Goal: Task Accomplishment & Management: Manage account settings

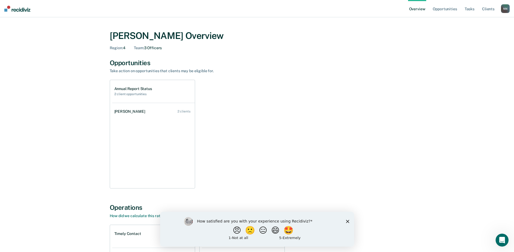
click at [127, 93] on h2 "2 client opportunities" at bounding box center [133, 94] width 38 height 4
click at [142, 112] on div "[PERSON_NAME]" at bounding box center [130, 111] width 33 height 5
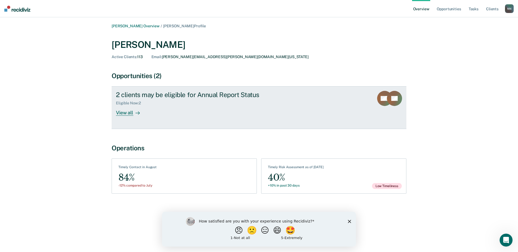
click at [135, 114] on div at bounding box center [136, 113] width 7 height 6
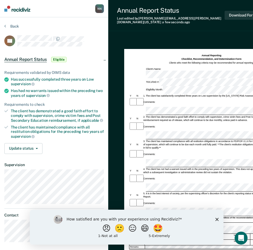
click at [217, 221] on icon "Close survey" at bounding box center [216, 219] width 3 height 3
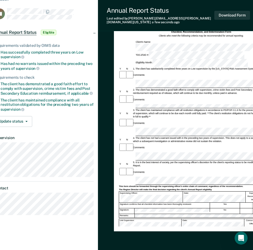
scroll to position [27, 11]
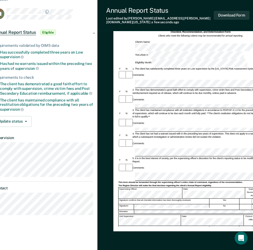
click at [229, 199] on div "Yes" at bounding box center [225, 201] width 30 height 5
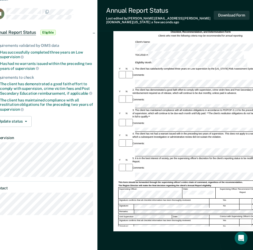
click at [250, 199] on div at bounding box center [255, 201] width 30 height 5
click at [247, 199] on div at bounding box center [255, 201] width 30 height 5
click at [168, 218] on div "Annual Reporting Checklist, Recommendation, and Determination Form Clients who …" at bounding box center [193, 127] width 151 height 200
click at [240, 14] on button "Download Form" at bounding box center [232, 15] width 36 height 9
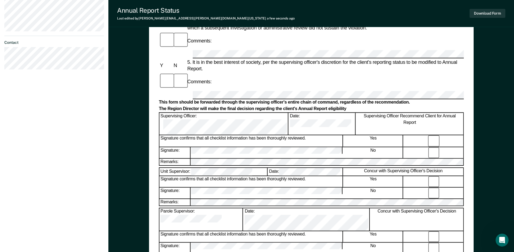
scroll to position [217, 0]
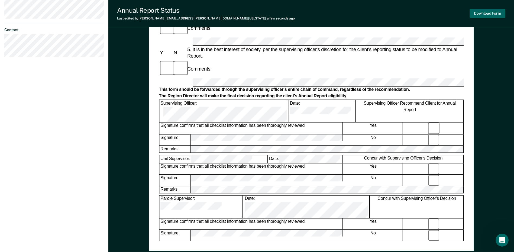
click at [501, 16] on button "Download Form" at bounding box center [487, 13] width 36 height 9
click at [320, 236] on div "Annual Reporting Checklist, Recommendation, and Determination Form Clients who …" at bounding box center [311, 39] width 305 height 403
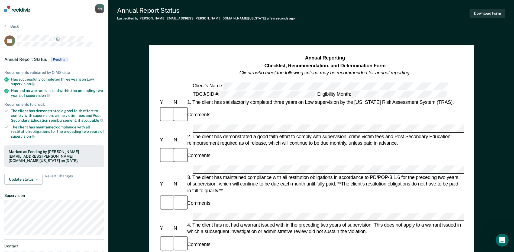
click at [18, 10] on img at bounding box center [17, 9] width 26 height 6
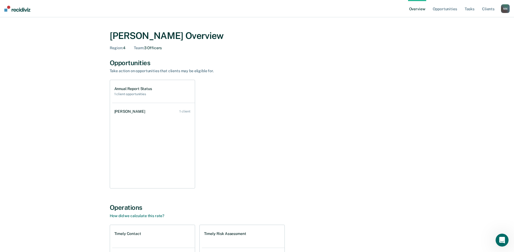
click at [128, 94] on h2 "1 client opportunities" at bounding box center [133, 94] width 38 height 4
click at [188, 115] on link "[PERSON_NAME] 1 client" at bounding box center [153, 111] width 83 height 15
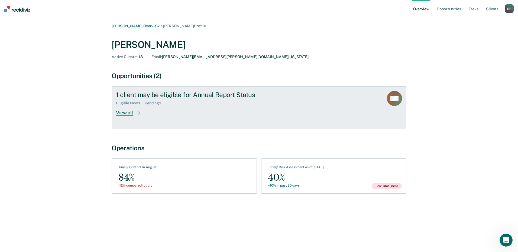
click at [132, 114] on div "View all" at bounding box center [131, 111] width 30 height 11
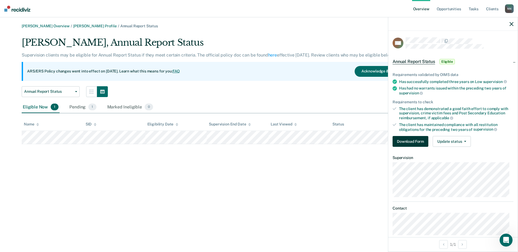
click at [417, 142] on button "Download Form" at bounding box center [411, 141] width 36 height 11
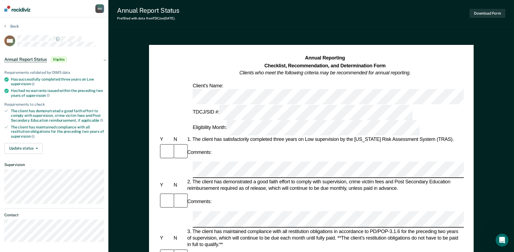
click at [463, 136] on div "1. The client has satisfactorily completed three years on Low supervision by th…" at bounding box center [325, 139] width 278 height 7
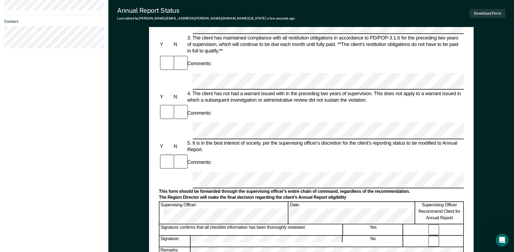
scroll to position [244, 0]
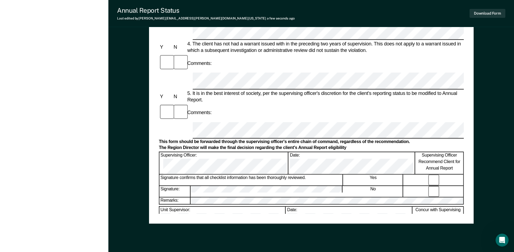
click at [226, 203] on div "Annual Reporting Checklist, Recommendation, and Determination Form Clients who …" at bounding box center [311, 12] width 305 height 403
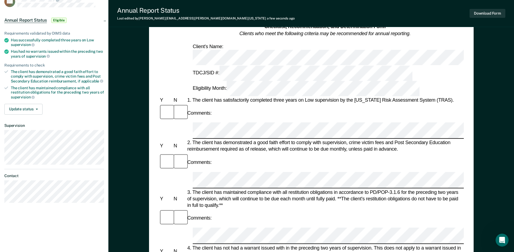
scroll to position [0, 0]
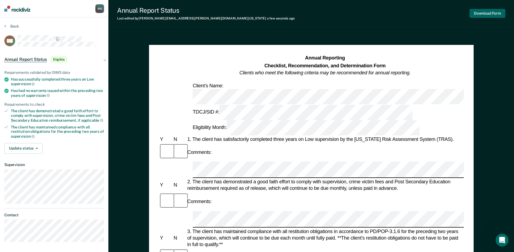
click at [481, 16] on button "Download Form" at bounding box center [487, 13] width 36 height 9
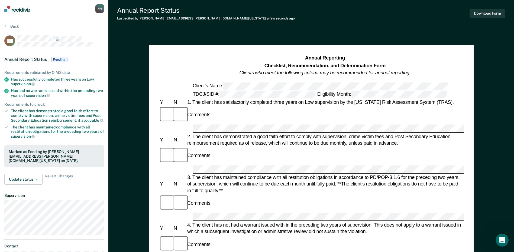
click at [16, 11] on img at bounding box center [17, 9] width 26 height 6
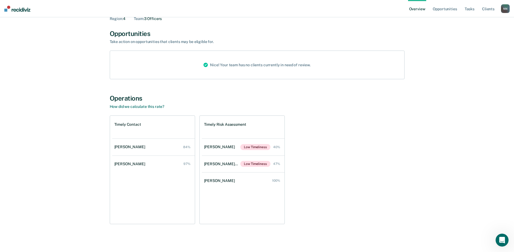
scroll to position [30, 0]
click at [472, 9] on link "Tasks" at bounding box center [470, 8] width 12 height 17
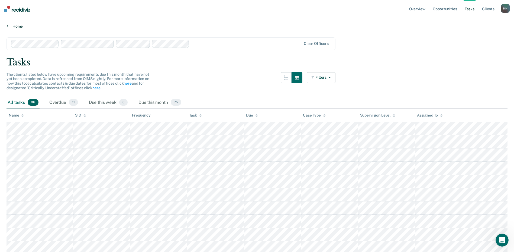
click at [13, 28] on link "Home" at bounding box center [257, 26] width 501 height 5
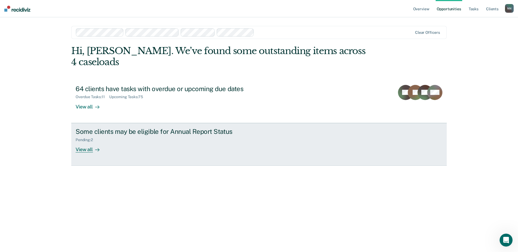
click at [87, 142] on div "View all" at bounding box center [91, 147] width 30 height 11
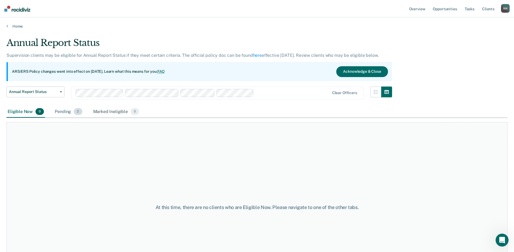
click at [65, 115] on div "Pending 2" at bounding box center [69, 112] width 30 height 12
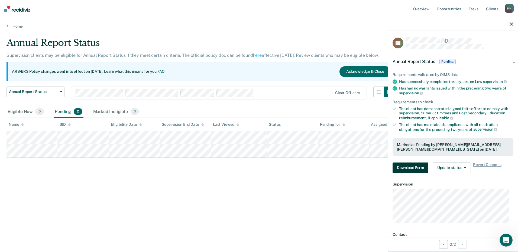
click at [417, 167] on button "Download Form" at bounding box center [411, 168] width 36 height 11
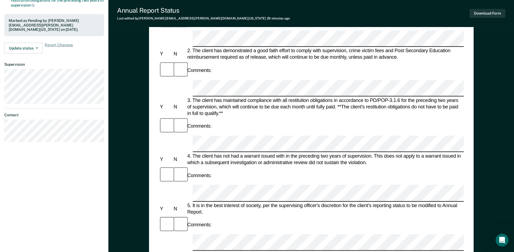
scroll to position [135, 0]
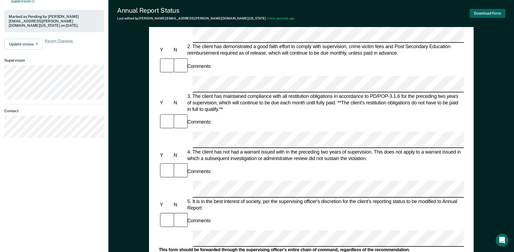
click at [490, 15] on button "Download Form" at bounding box center [487, 13] width 36 height 9
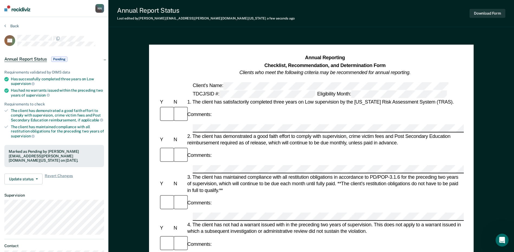
scroll to position [0, 0]
click at [20, 7] on img at bounding box center [17, 9] width 26 height 6
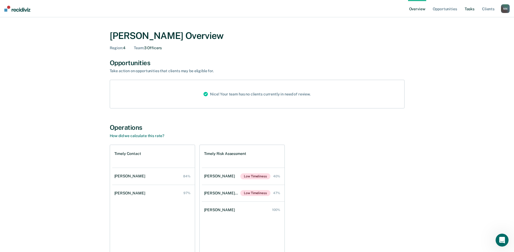
click at [466, 9] on link "Tasks" at bounding box center [470, 8] width 12 height 17
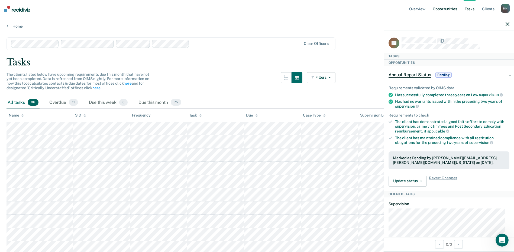
click at [436, 10] on link "Opportunities" at bounding box center [445, 8] width 26 height 17
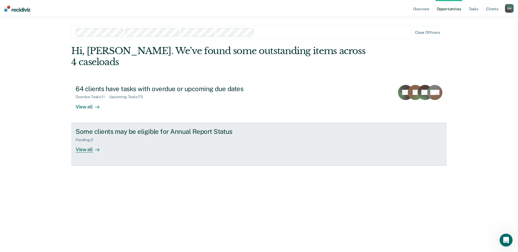
click at [88, 142] on div "View all" at bounding box center [91, 147] width 30 height 11
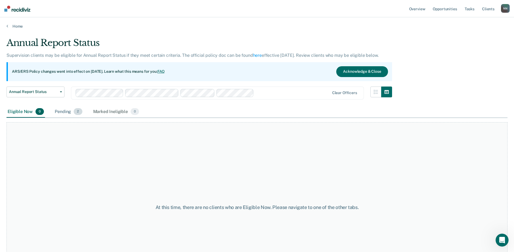
click at [64, 114] on div "Pending 2" at bounding box center [69, 112] width 30 height 12
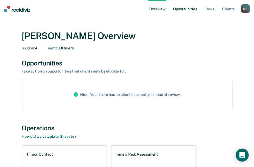
click at [189, 9] on link "Opportunities" at bounding box center [185, 8] width 26 height 17
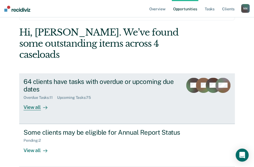
scroll to position [28, 0]
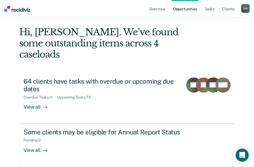
click at [186, 9] on link "Opportunities" at bounding box center [185, 8] width 26 height 17
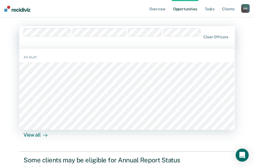
click at [99, 20] on main "1228 results available. Use Up and Down to choose options, press Enter to selec…" at bounding box center [127, 109] width 229 height 185
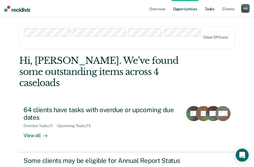
click at [210, 7] on link "Tasks" at bounding box center [210, 8] width 12 height 17
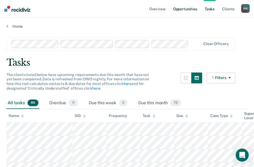
click at [180, 10] on link "Opportunities" at bounding box center [185, 8] width 26 height 17
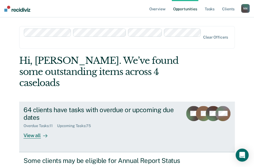
scroll to position [28, 0]
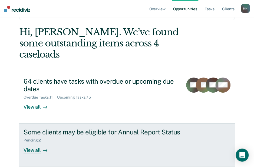
click at [24, 142] on div "View all" at bounding box center [39, 147] width 30 height 11
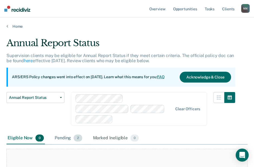
click at [64, 132] on div "Pending 2" at bounding box center [69, 138] width 30 height 12
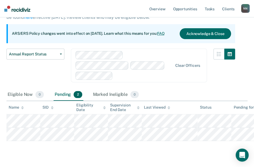
scroll to position [46, 0]
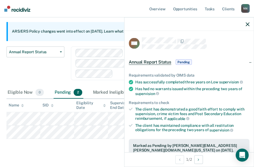
click at [180, 61] on span "Pending" at bounding box center [184, 61] width 16 height 5
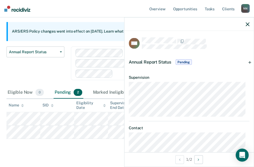
scroll to position [18, 0]
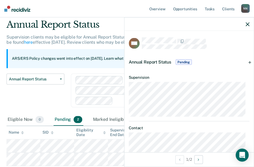
click at [247, 62] on div "Annual Report Status Pending" at bounding box center [189, 61] width 129 height 17
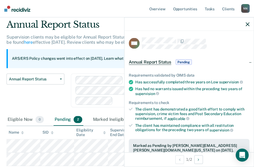
click at [247, 63] on div "Annual Report Status Pending" at bounding box center [189, 61] width 129 height 17
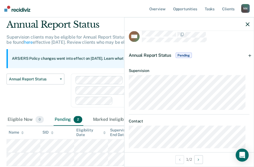
scroll to position [12, 0]
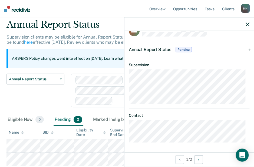
click at [46, 95] on div "Annual Report Status Early Release from Supervision Annual Report Status" at bounding box center [36, 93] width 58 height 40
click at [247, 25] on icon "button" at bounding box center [248, 24] width 4 height 4
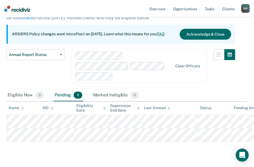
scroll to position [46, 0]
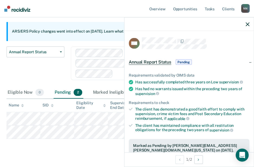
click at [155, 60] on span "Annual Report Status" at bounding box center [150, 61] width 43 height 5
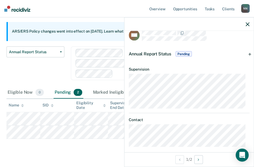
scroll to position [12, 0]
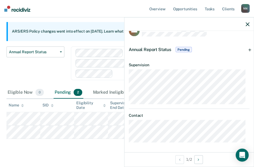
click at [248, 48] on div "Annual Report Status Pending" at bounding box center [189, 49] width 129 height 17
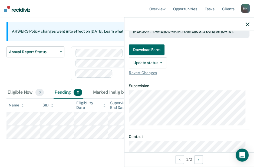
scroll to position [121, 0]
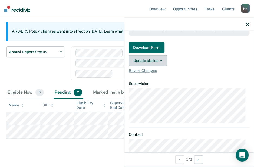
click at [160, 60] on icon "button" at bounding box center [161, 60] width 2 height 1
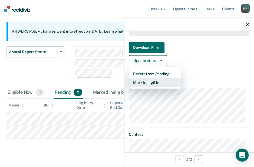
click at [153, 81] on button "Mark Ineligible" at bounding box center [155, 82] width 52 height 9
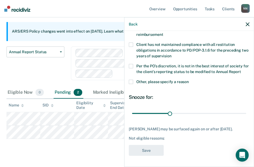
scroll to position [56, 0]
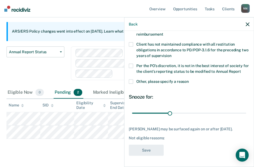
drag, startPoint x: 132, startPoint y: 82, endPoint x: 201, endPoint y: 85, distance: 68.6
click at [201, 85] on div "Other, please specify a reason" at bounding box center [189, 84] width 121 height 10
click at [132, 64] on span at bounding box center [131, 66] width 4 height 4
click at [241, 69] on input "Per the PO’s discretion, it is not in the best interest of society for the clie…" at bounding box center [241, 69] width 0 height 0
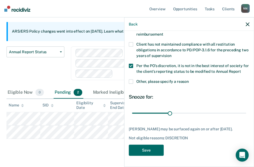
click at [132, 82] on span at bounding box center [131, 81] width 4 height 4
click at [189, 79] on input "Other, please specify a reason" at bounding box center [189, 79] width 0 height 0
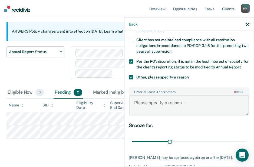
click at [154, 108] on textarea "Enter at least 3 characters 0 / 1600" at bounding box center [189, 105] width 120 height 20
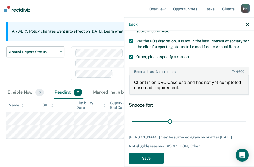
scroll to position [89, 0]
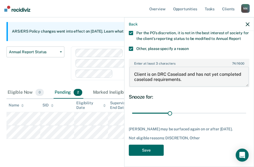
type textarea "Client is on DRC Caseload and has not yet completed caseload requirements."
click at [229, 100] on div "Snooze for: 30 days" at bounding box center [189, 106] width 121 height 24
click at [148, 148] on button "Save" at bounding box center [146, 149] width 35 height 11
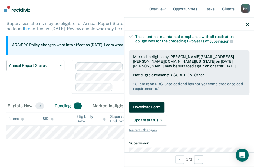
click at [144, 106] on button "Download Form" at bounding box center [147, 106] width 36 height 11
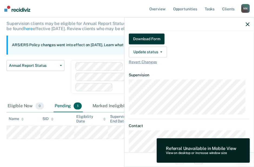
scroll to position [166, 0]
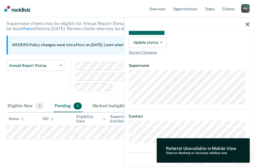
click at [218, 147] on div "Referral Unavailable in Mobile View" at bounding box center [201, 147] width 70 height 5
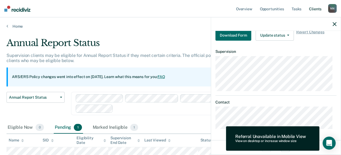
scroll to position [158, 0]
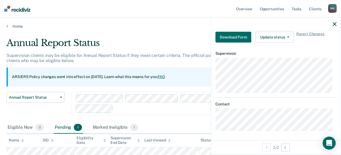
click at [251, 53] on dt "Supervision" at bounding box center [275, 53] width 121 height 5
click at [235, 35] on button "Download Form" at bounding box center [233, 37] width 36 height 11
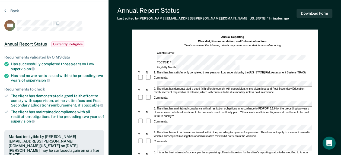
scroll to position [54, 0]
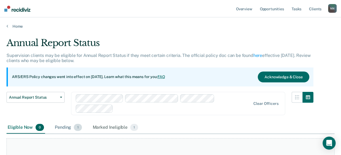
click at [56, 126] on div "Pending 1" at bounding box center [68, 128] width 29 height 12
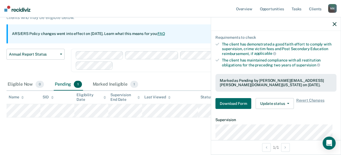
scroll to position [108, 0]
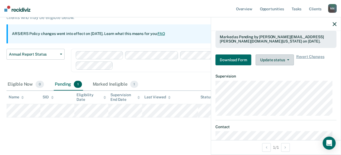
click at [258, 61] on button "Update status" at bounding box center [274, 59] width 38 height 11
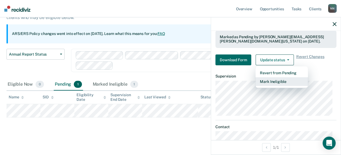
click at [258, 84] on button "Mark Ineligible" at bounding box center [281, 81] width 52 height 9
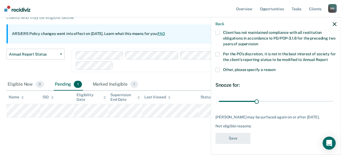
scroll to position [68, 0]
click at [217, 52] on span at bounding box center [217, 54] width 4 height 4
click at [258, 58] on input "Per the PO’s discretion, it is not in the best interest of society for the clie…" at bounding box center [327, 58] width 0 height 0
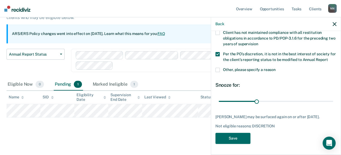
click at [217, 68] on span at bounding box center [217, 70] width 4 height 4
click at [258, 68] on input "Other, please specify a reason" at bounding box center [275, 68] width 0 height 0
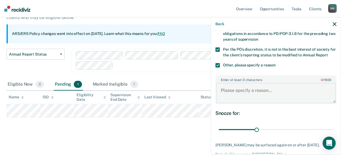
click at [240, 93] on textarea "Enter at least 3 characters 0 / 1600" at bounding box center [276, 93] width 120 height 20
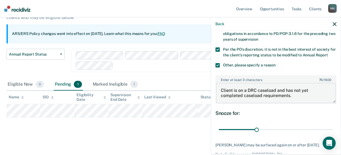
type textarea "Client is on a DRC caseload and has not yet completed caseload requirements."
click at [258, 116] on div "Snooze for:" at bounding box center [275, 113] width 121 height 6
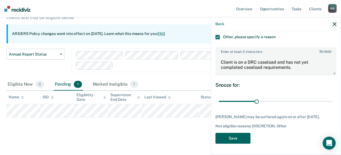
click at [238, 139] on button "Save" at bounding box center [232, 138] width 35 height 11
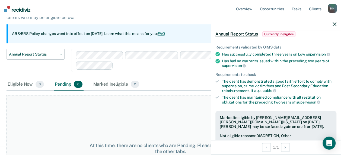
scroll to position [19, 0]
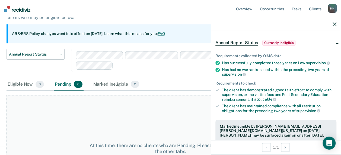
drag, startPoint x: 333, startPoint y: 23, endPoint x: 324, endPoint y: 24, distance: 9.2
click at [258, 23] on icon "button" at bounding box center [334, 24] width 4 height 4
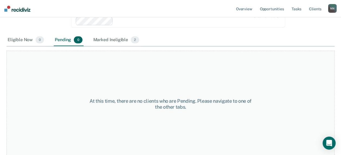
scroll to position [6, 0]
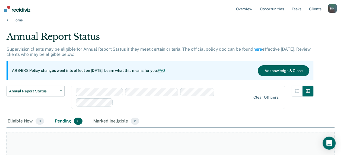
click at [258, 72] on button "Acknowledge & Close" at bounding box center [282, 70] width 51 height 11
